Goal: Transaction & Acquisition: Obtain resource

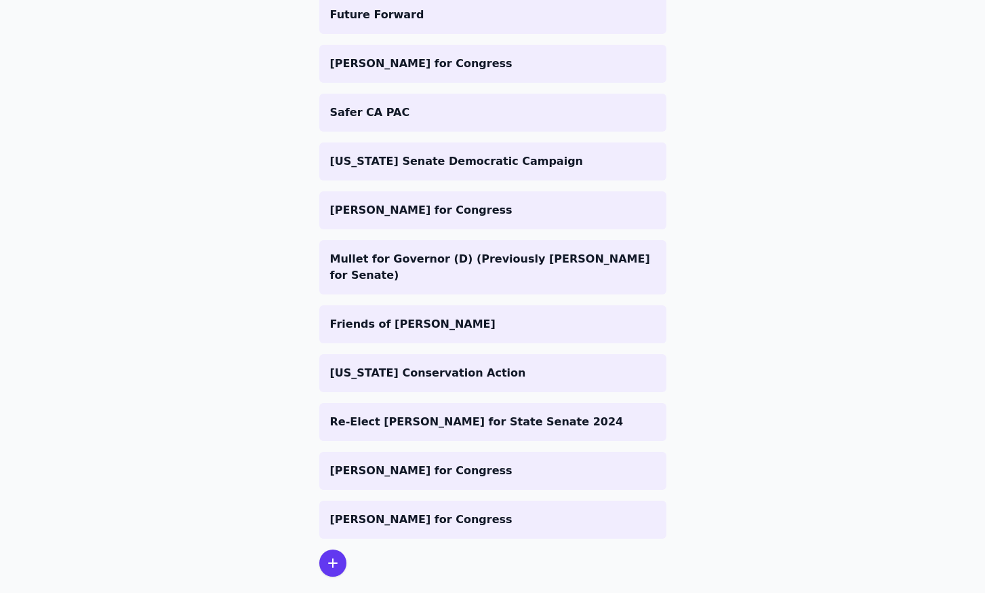
scroll to position [446, 0]
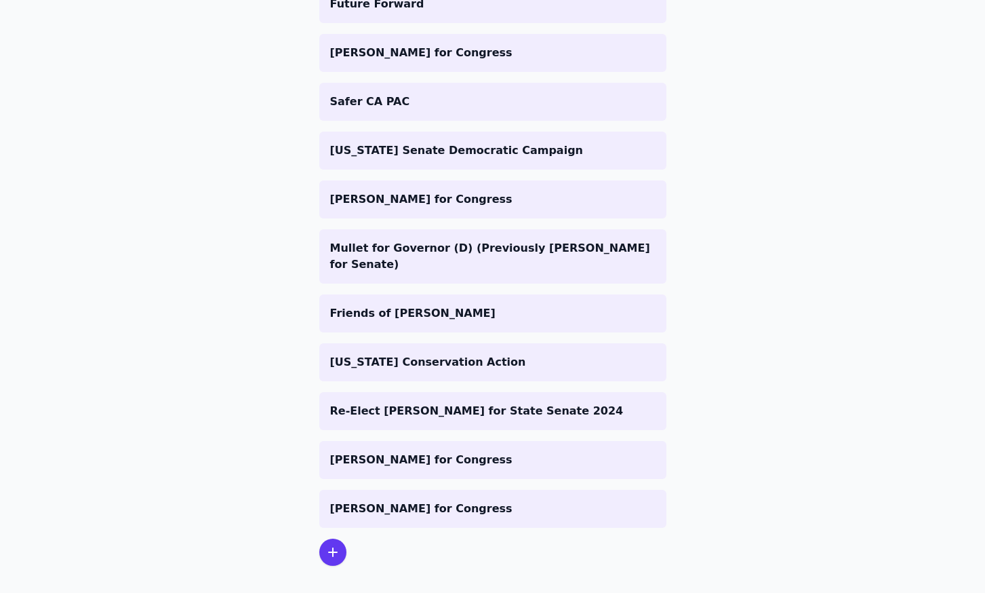
click at [340, 539] on div at bounding box center [332, 552] width 27 height 27
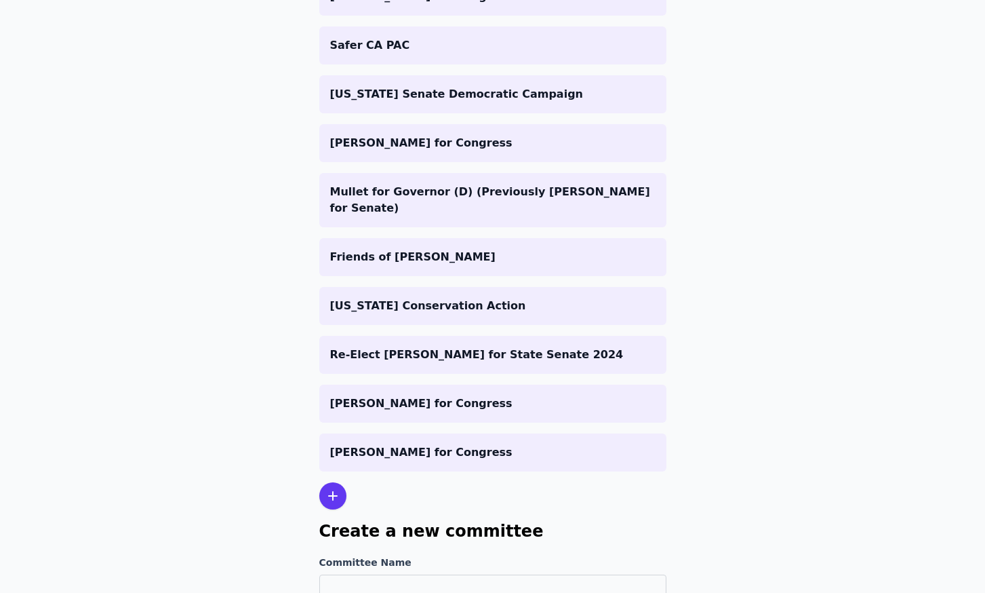
scroll to position [579, 0]
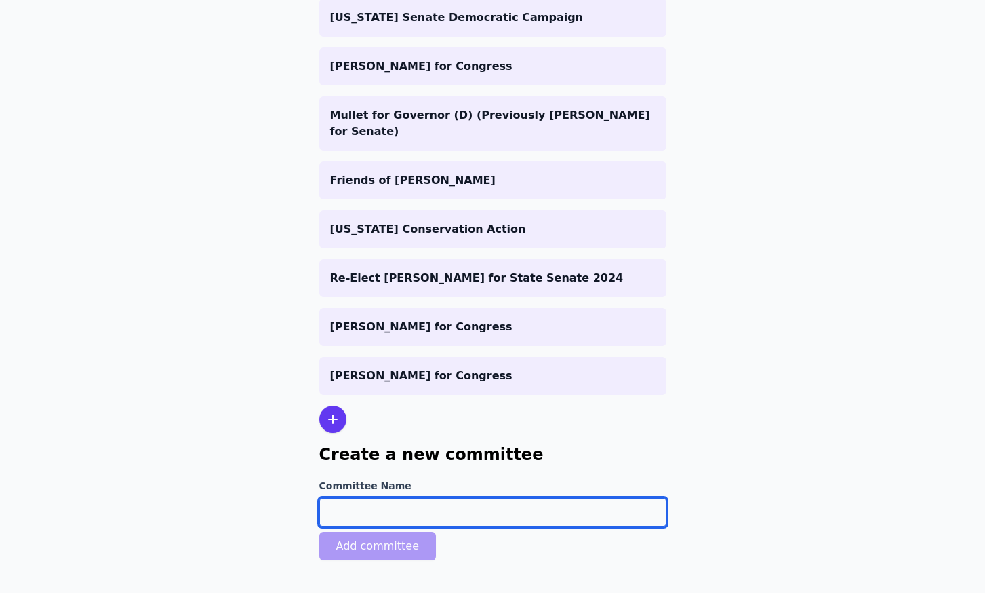
click at [385, 498] on input "Committee Name" at bounding box center [492, 512] width 347 height 28
click at [574, 498] on input "Committee Name" at bounding box center [492, 512] width 347 height 28
type input "m"
type input "[PERSON_NAME] for Senate"
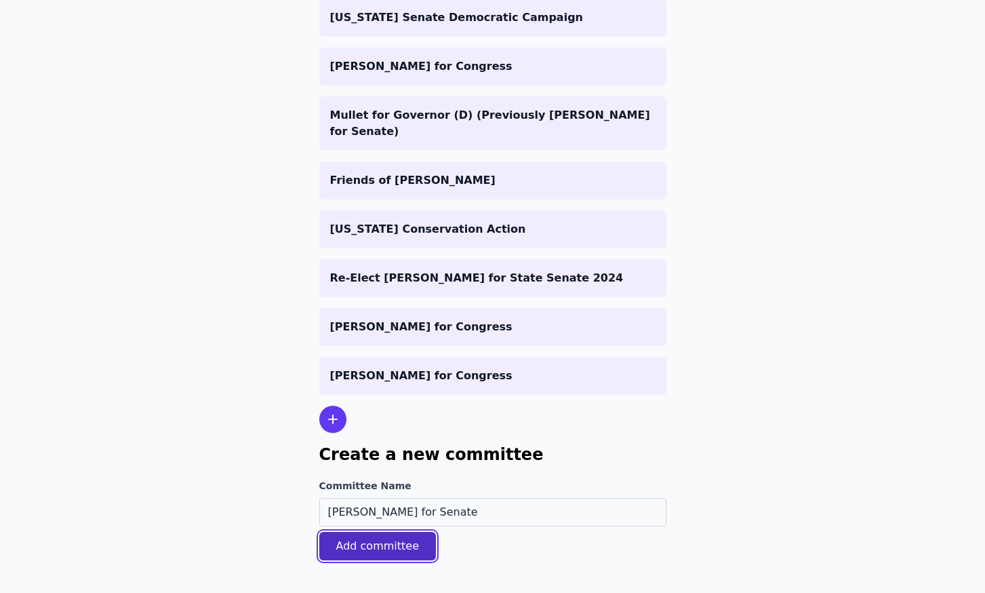
click at [429, 532] on button "Add committee" at bounding box center [377, 546] width 117 height 28
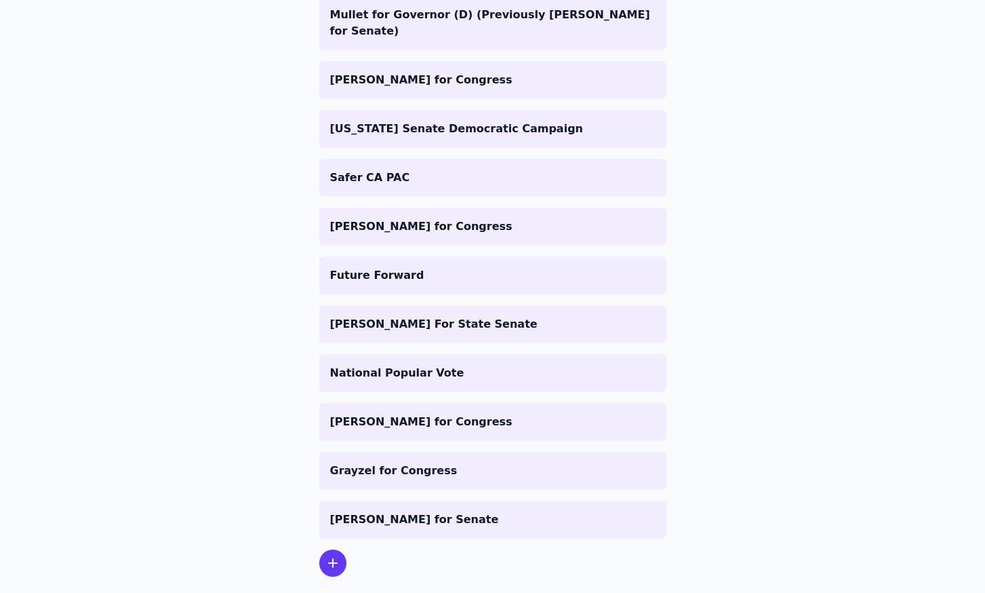
scroll to position [541, 0]
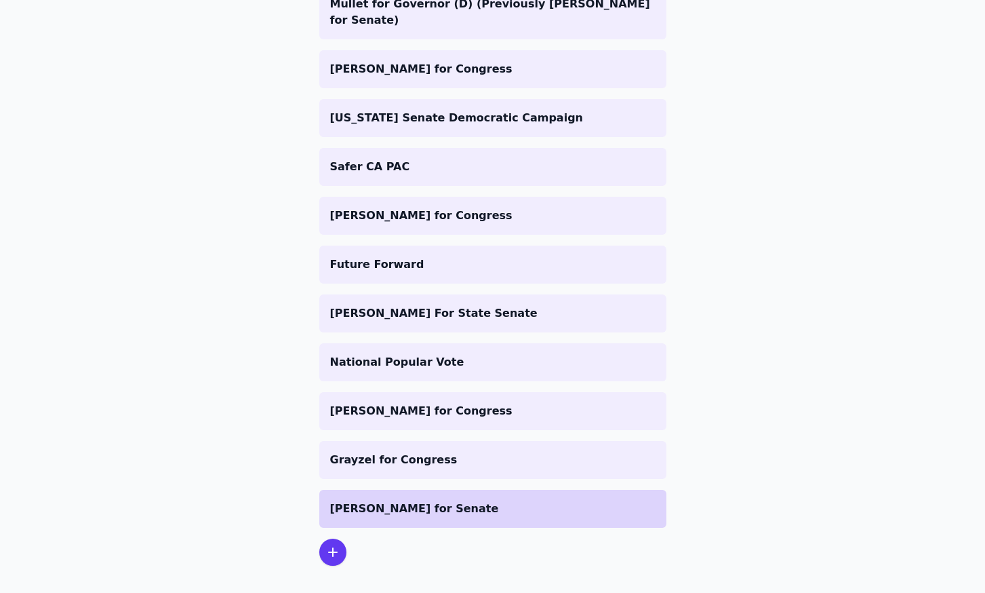
click at [468, 501] on p "[PERSON_NAME] for Senate" at bounding box center [493, 509] width 326 height 16
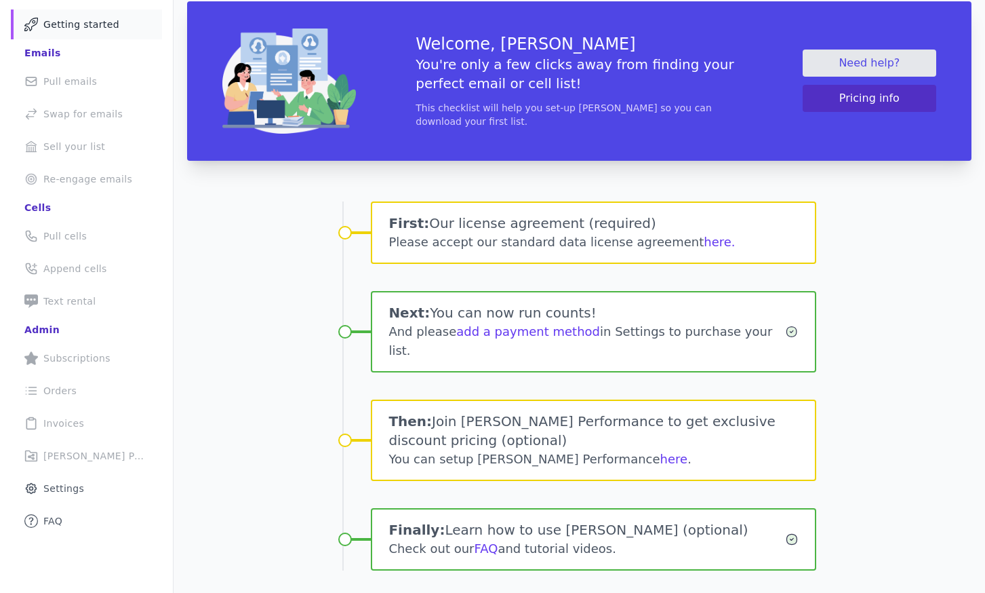
scroll to position [91, 0]
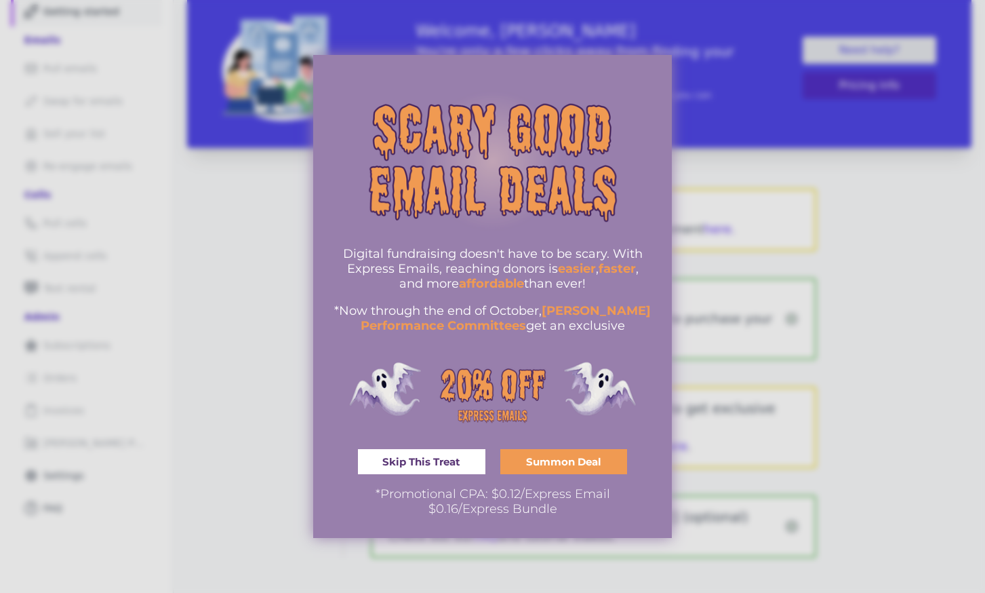
click at [435, 467] on span "Skip This Treat" at bounding box center [422, 461] width 78 height 10
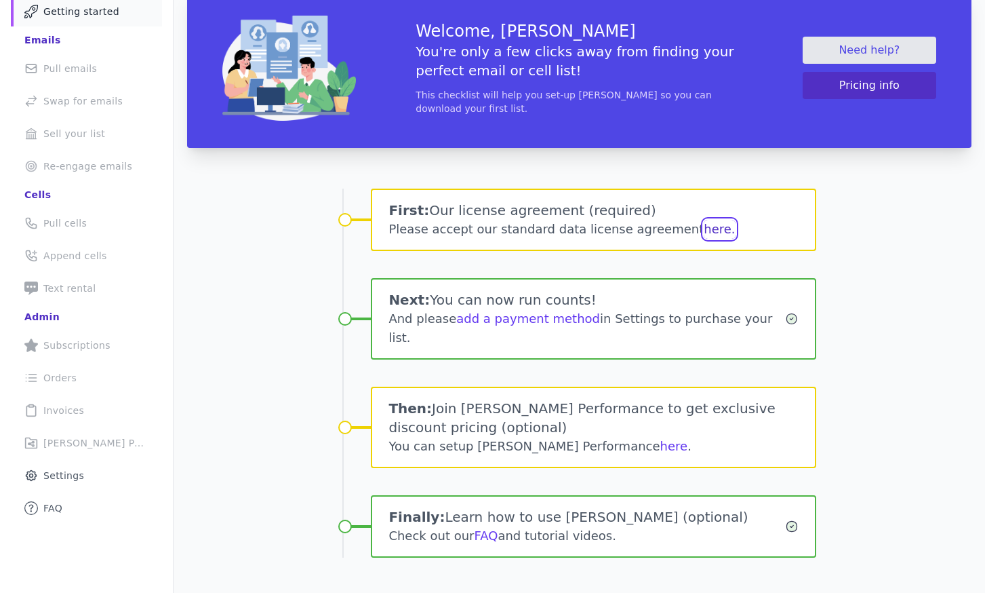
click at [704, 227] on button "here." at bounding box center [719, 229] width 31 height 19
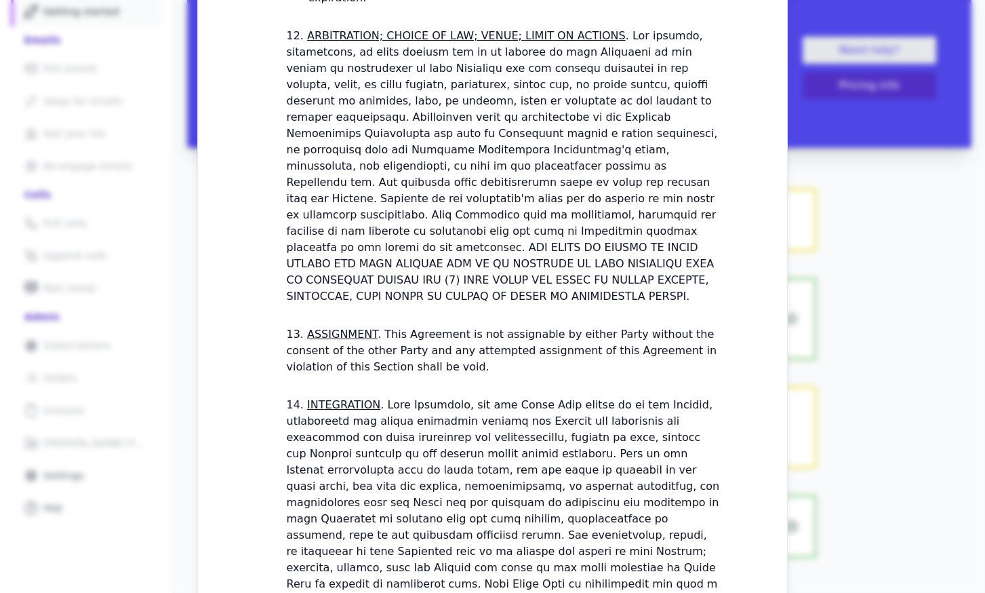
scroll to position [4027, 0]
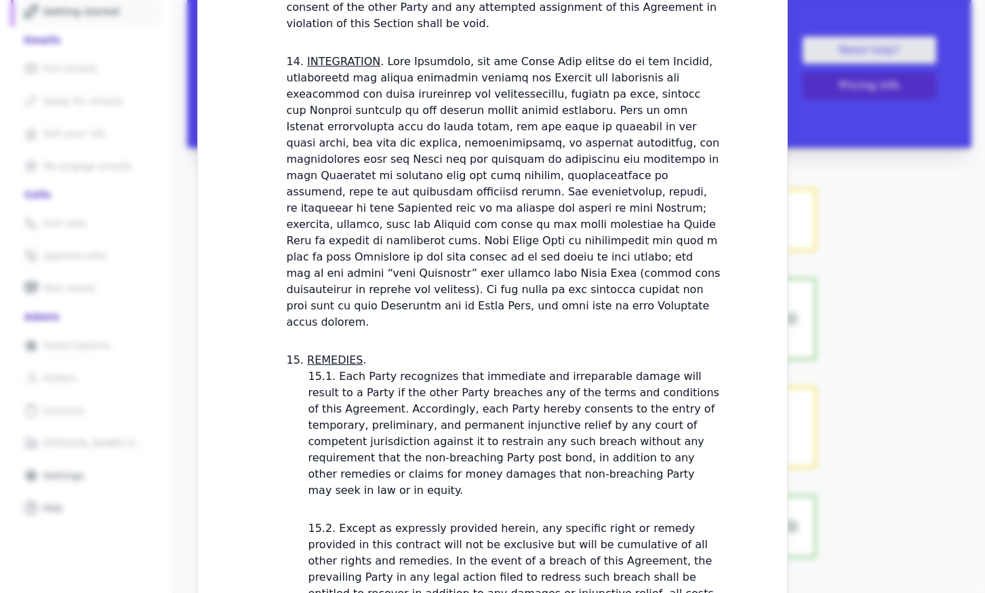
checkbox input "true"
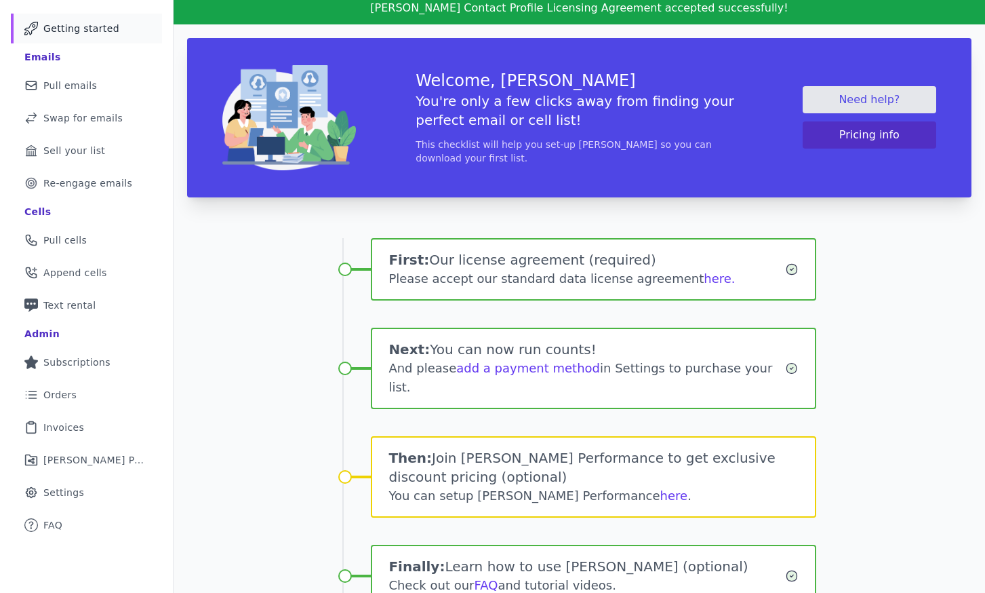
scroll to position [123, 0]
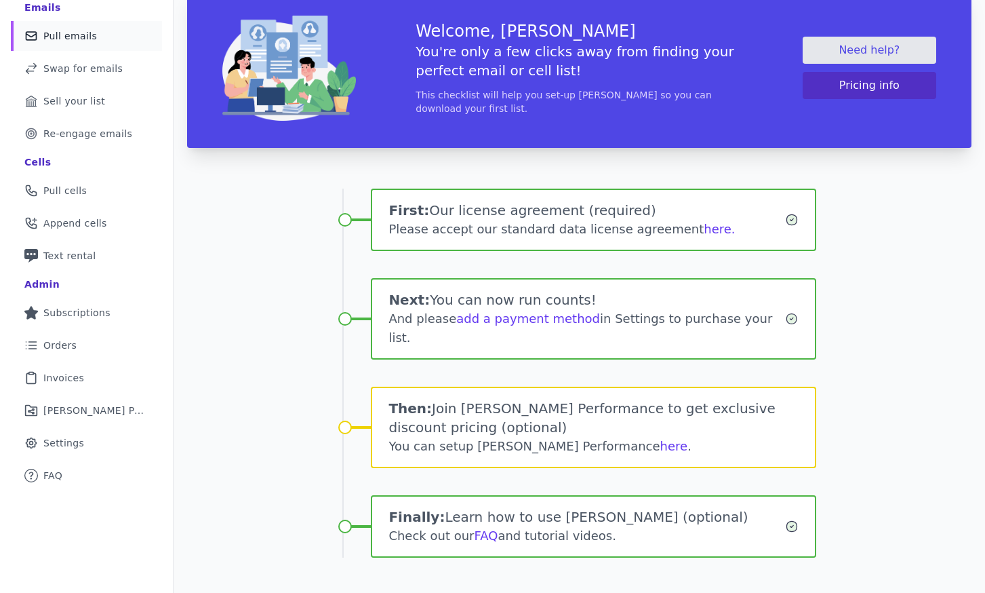
click at [80, 33] on span "Pull emails" at bounding box center [70, 36] width 54 height 14
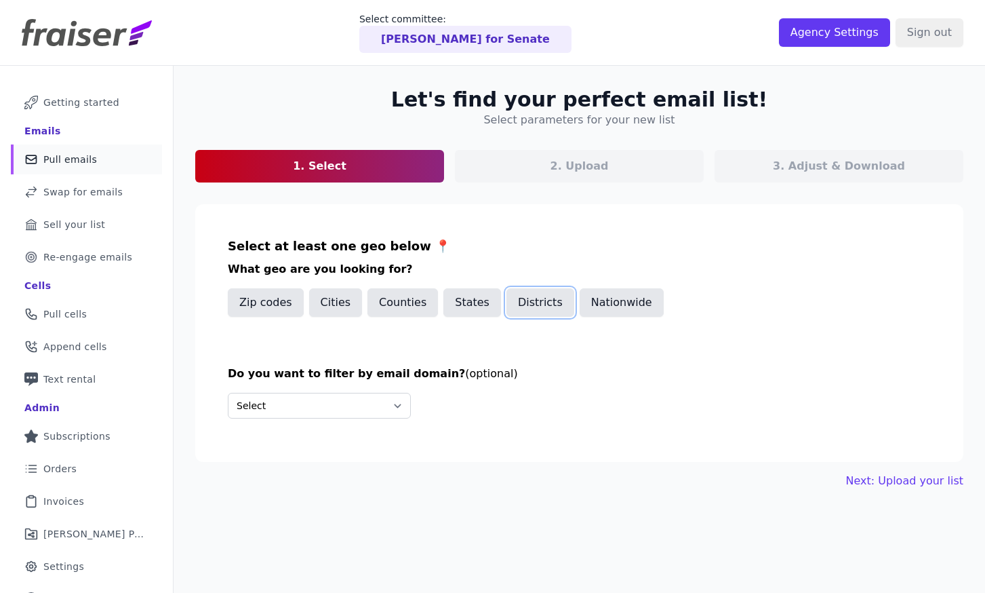
click at [547, 308] on button "Districts" at bounding box center [541, 302] width 68 height 28
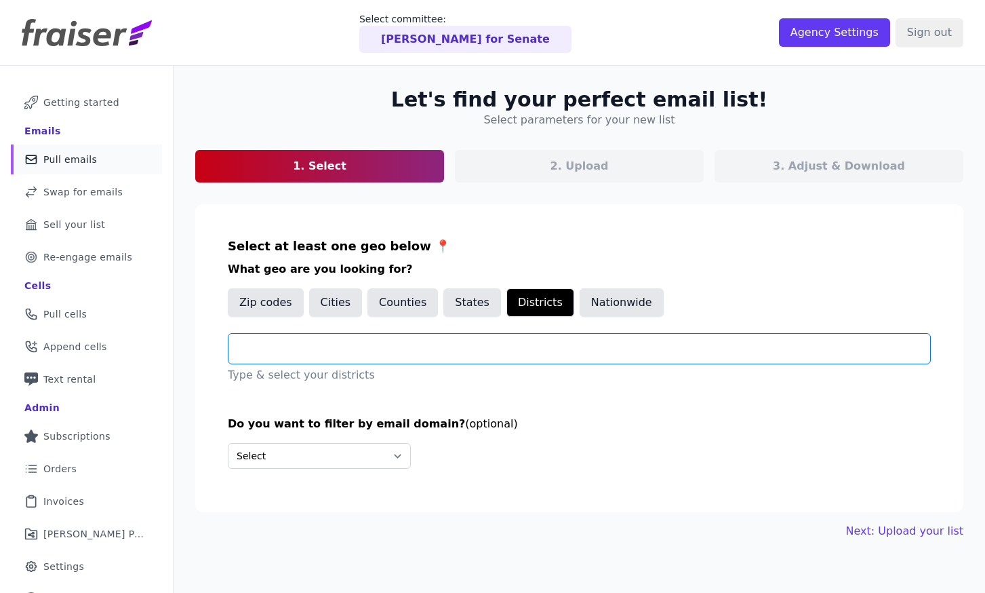
click at [450, 343] on input "text" at bounding box center [584, 348] width 691 height 16
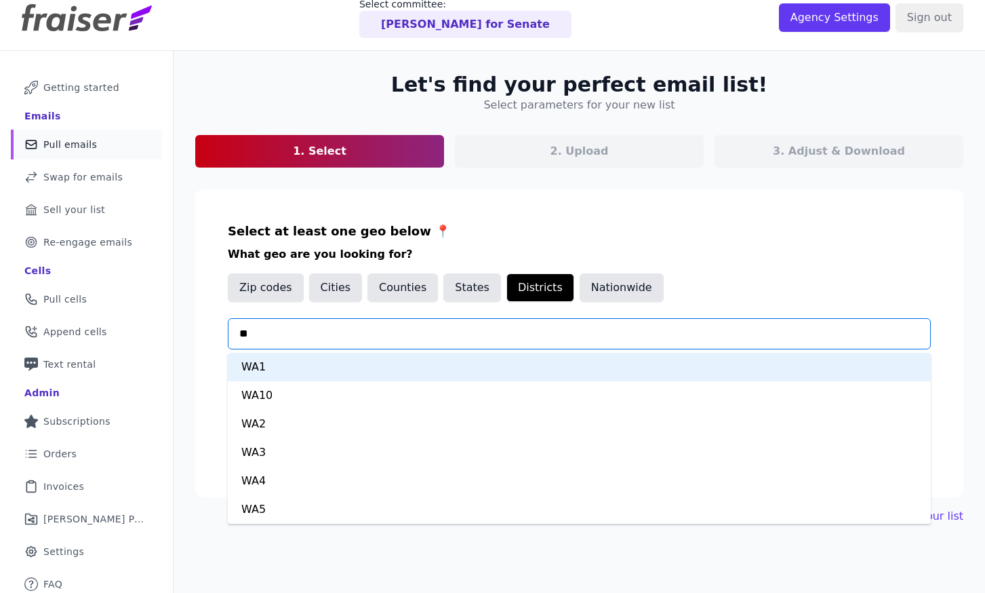
scroll to position [12, 0]
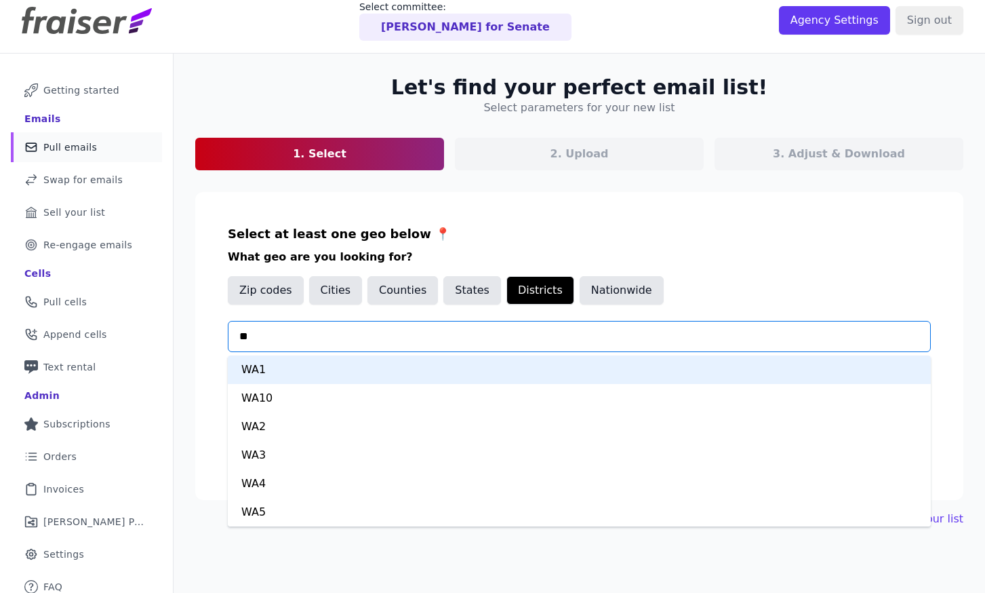
type input "*"
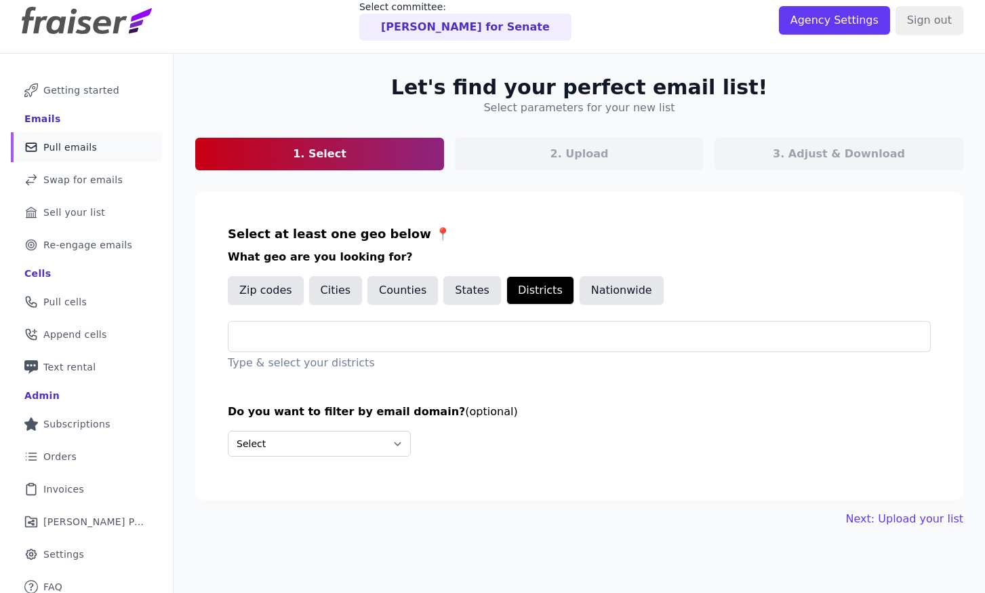
click at [431, 317] on div "Select at least one geo below 📍 What geo are you looking for? Zip codes Cities …" at bounding box center [579, 298] width 703 height 147
click at [391, 297] on button "Counties" at bounding box center [403, 290] width 71 height 28
click at [388, 332] on input "text" at bounding box center [584, 336] width 691 height 16
paste input "*********"
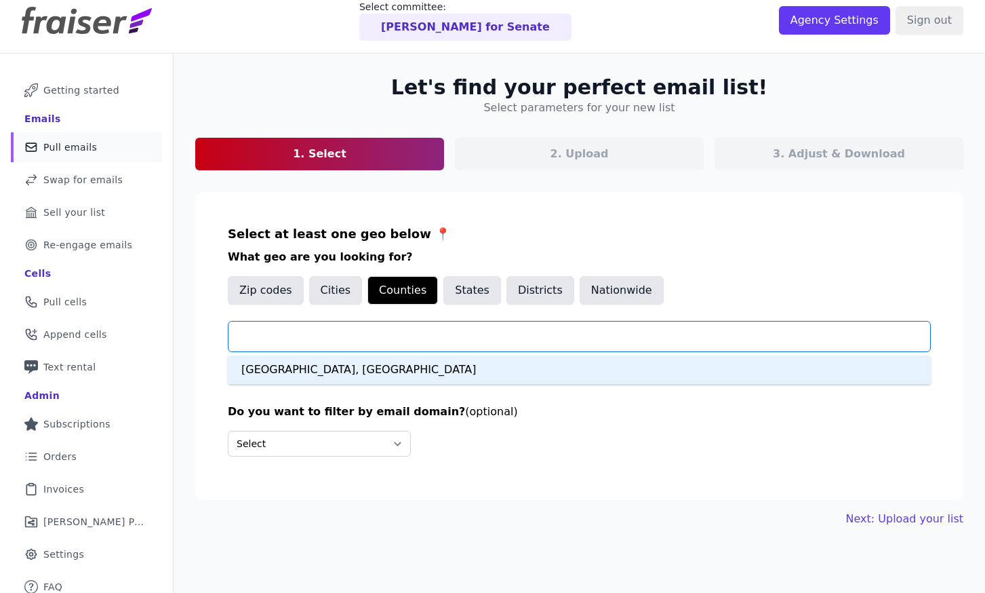
type input "*********"
click at [343, 380] on div "Snohomish County, WA" at bounding box center [579, 369] width 703 height 28
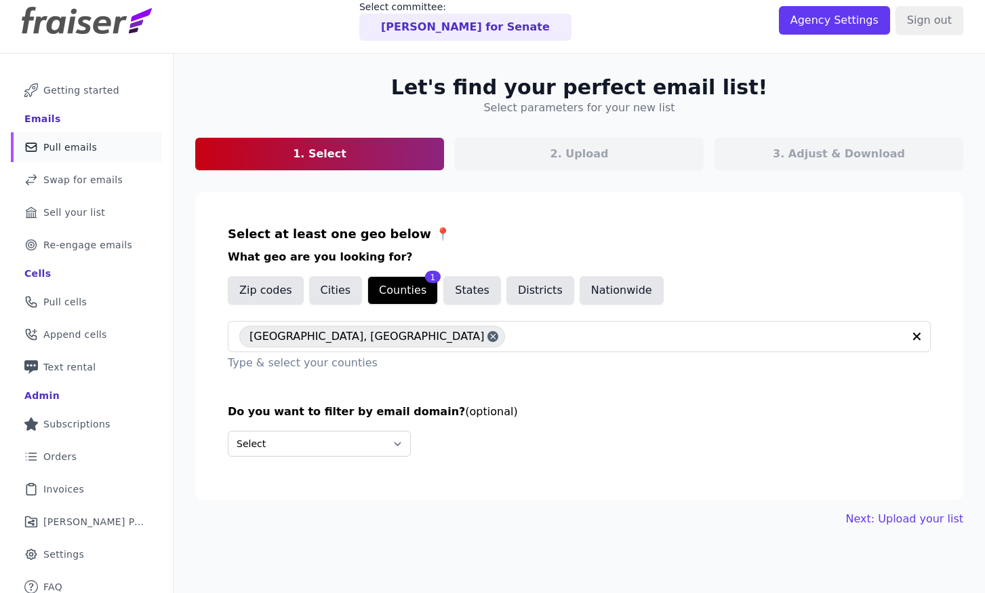
click at [343, 364] on p "Type & select your counties" at bounding box center [579, 363] width 703 height 16
drag, startPoint x: 526, startPoint y: 412, endPoint x: 767, endPoint y: 459, distance: 246.0
click at [527, 412] on h3 "Do you want to filter by email domain? (optional)" at bounding box center [579, 412] width 703 height 16
click at [897, 518] on link "Next: Upload your list" at bounding box center [904, 519] width 117 height 16
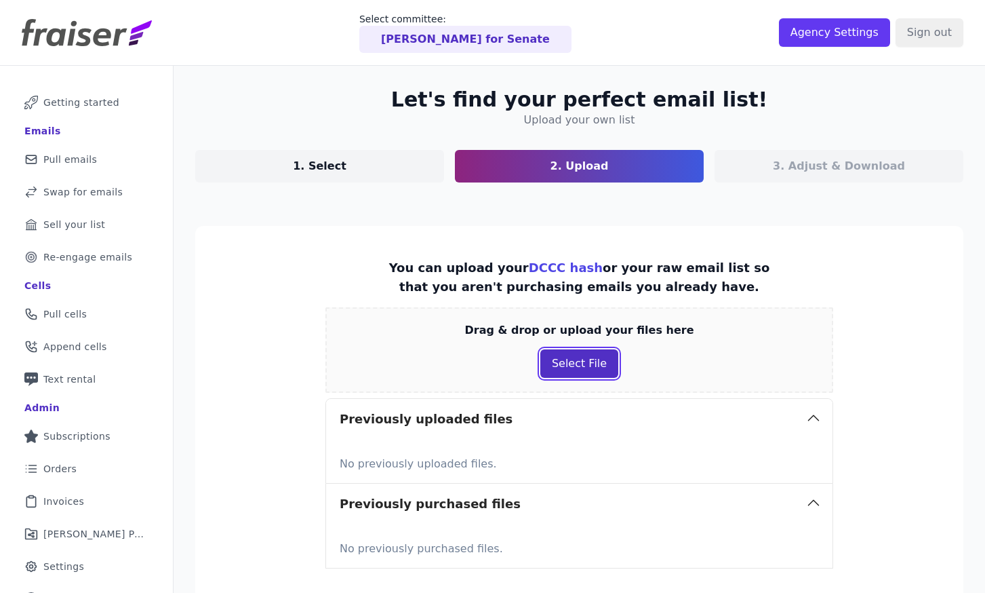
click at [595, 363] on button "Select File" at bounding box center [580, 363] width 78 height 28
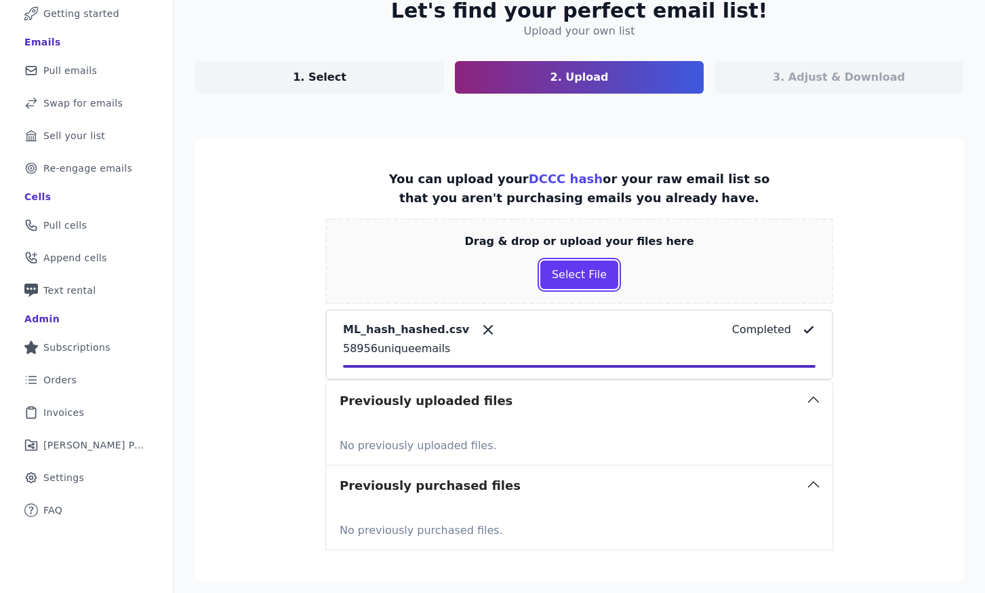
scroll to position [203, 0]
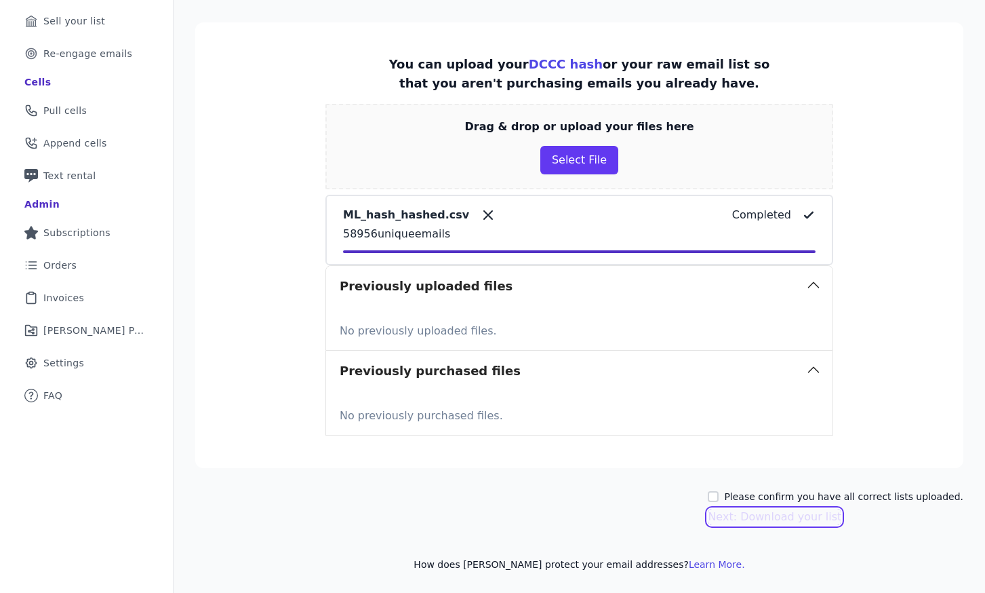
click at [762, 507] on div "Please confirm you have all correct lists uploaded. Next: Download your list" at bounding box center [836, 507] width 256 height 35
click at [759, 496] on label "Please confirm you have all correct lists uploaded." at bounding box center [843, 497] width 239 height 14
click at [719, 496] on input "Please confirm you have all correct lists uploaded." at bounding box center [713, 496] width 11 height 11
checkbox input "true"
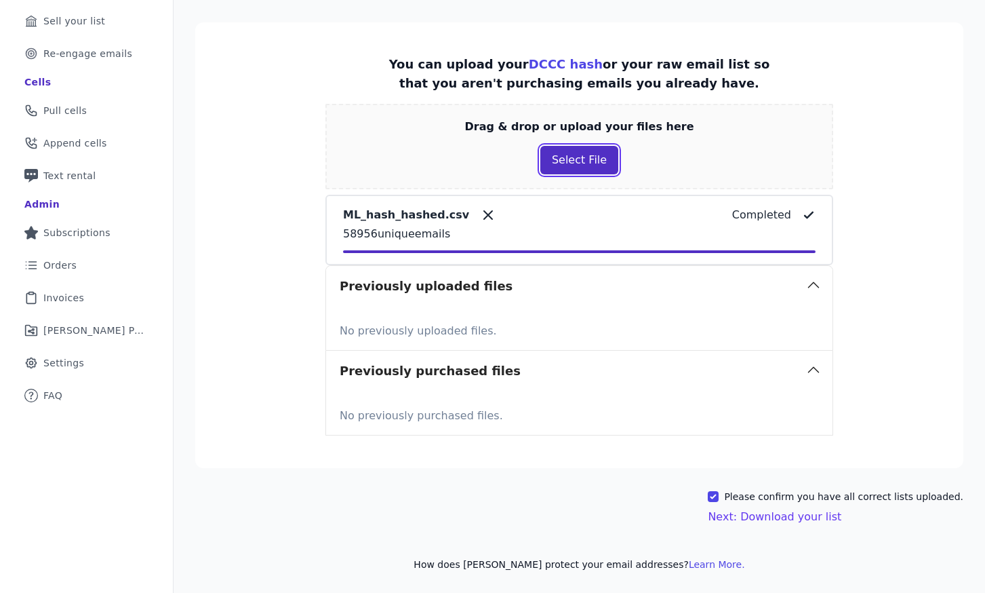
click at [570, 168] on button "Select File" at bounding box center [580, 160] width 78 height 28
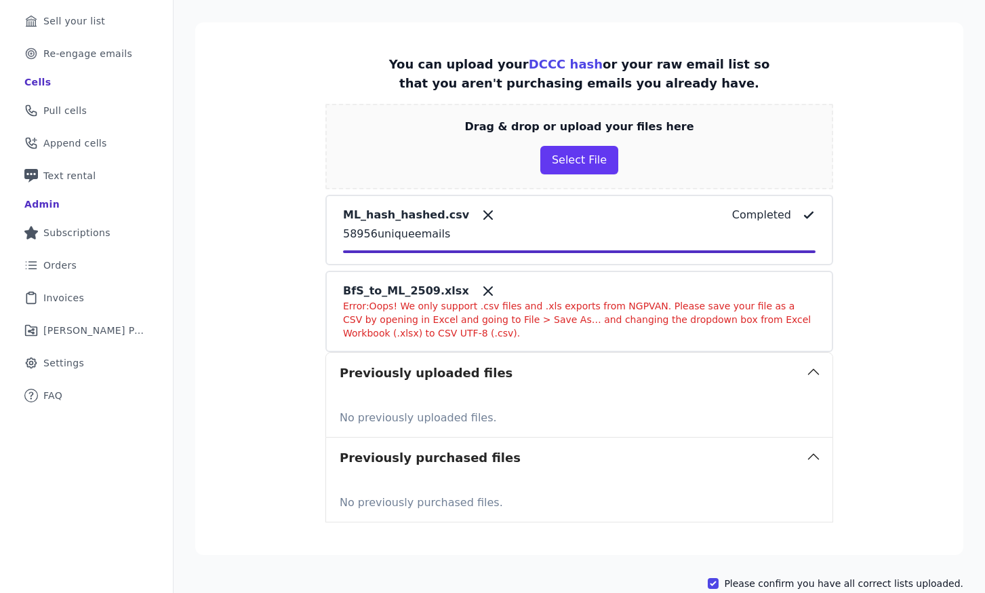
click at [480, 293] on icon at bounding box center [488, 291] width 16 height 16
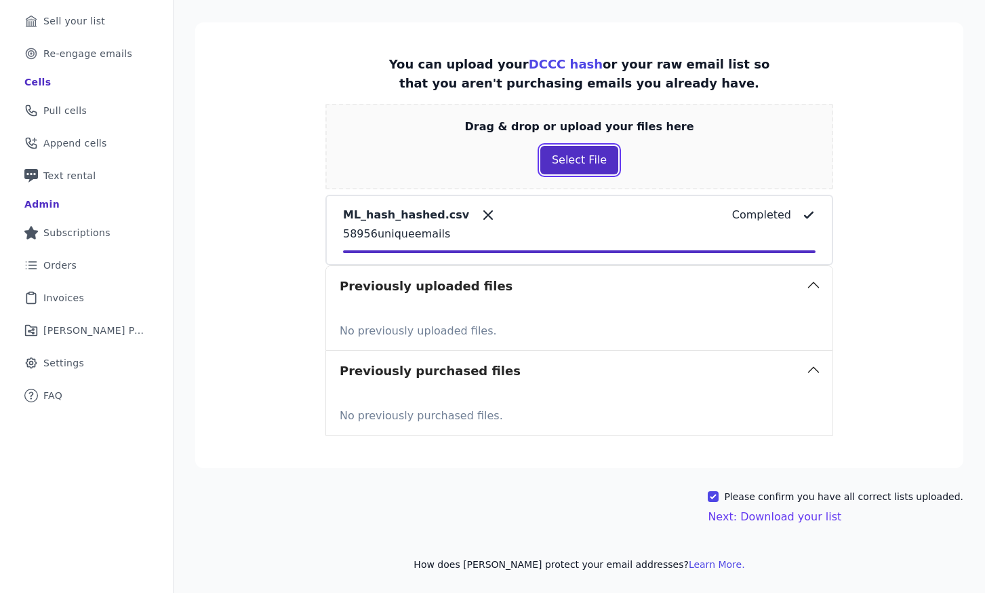
click at [604, 170] on button "Select File" at bounding box center [580, 160] width 78 height 28
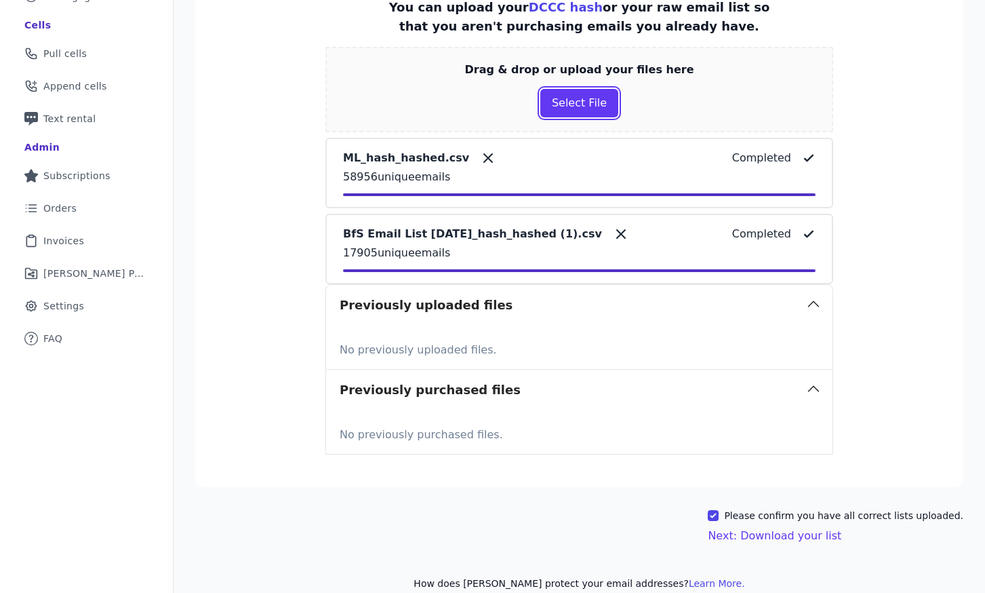
scroll to position [262, 0]
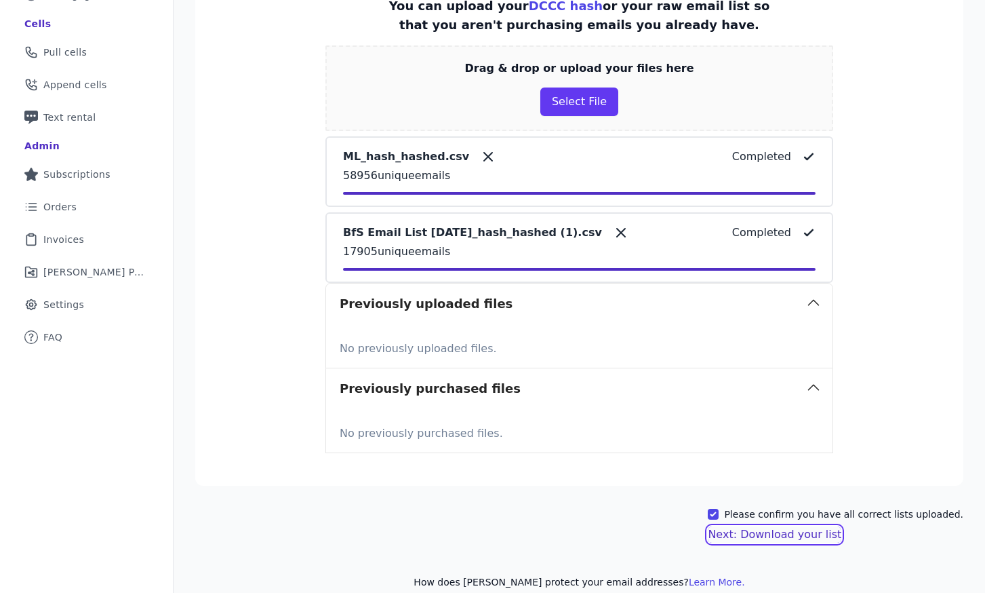
click at [809, 534] on button "Next: Download your list" at bounding box center [775, 534] width 134 height 16
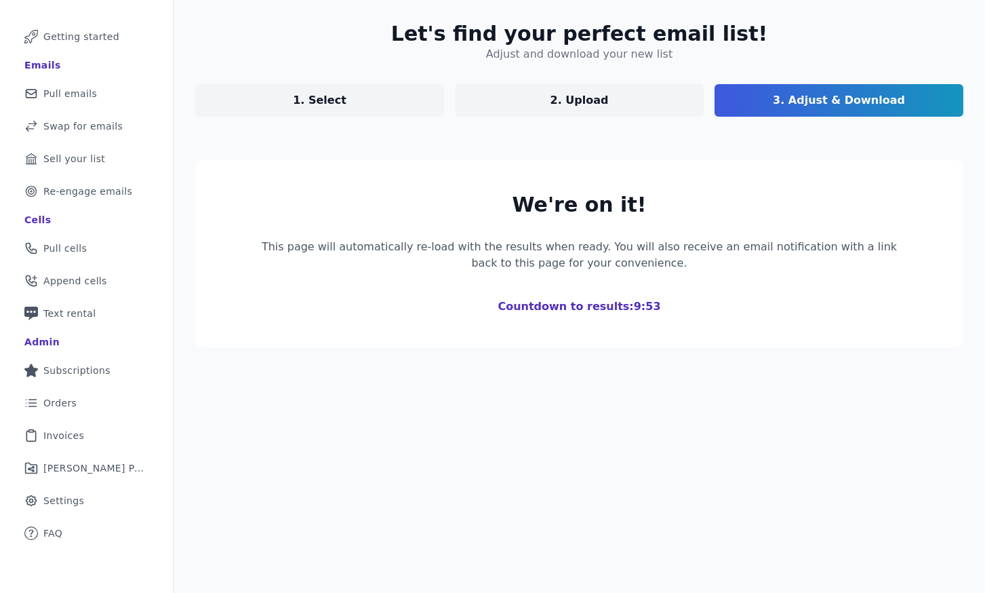
scroll to position [172, 0]
